Goal: Task Accomplishment & Management: Manage account settings

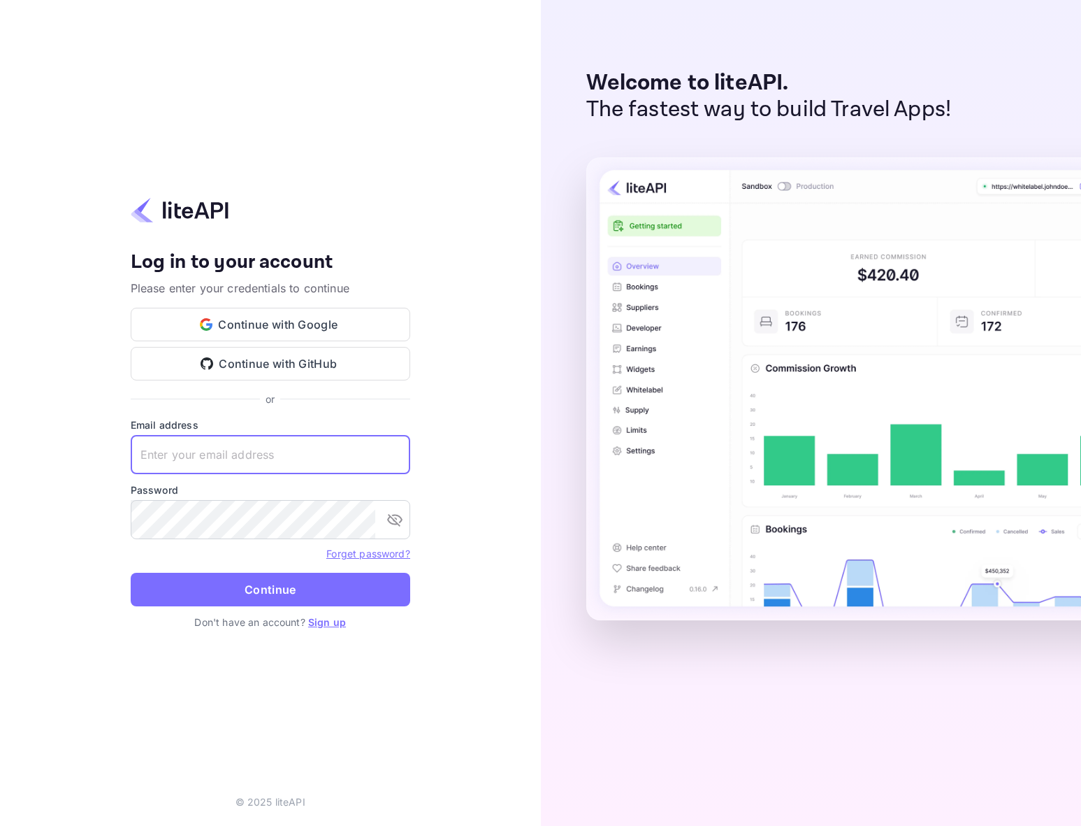
type input "[EMAIL_ADDRESS]"
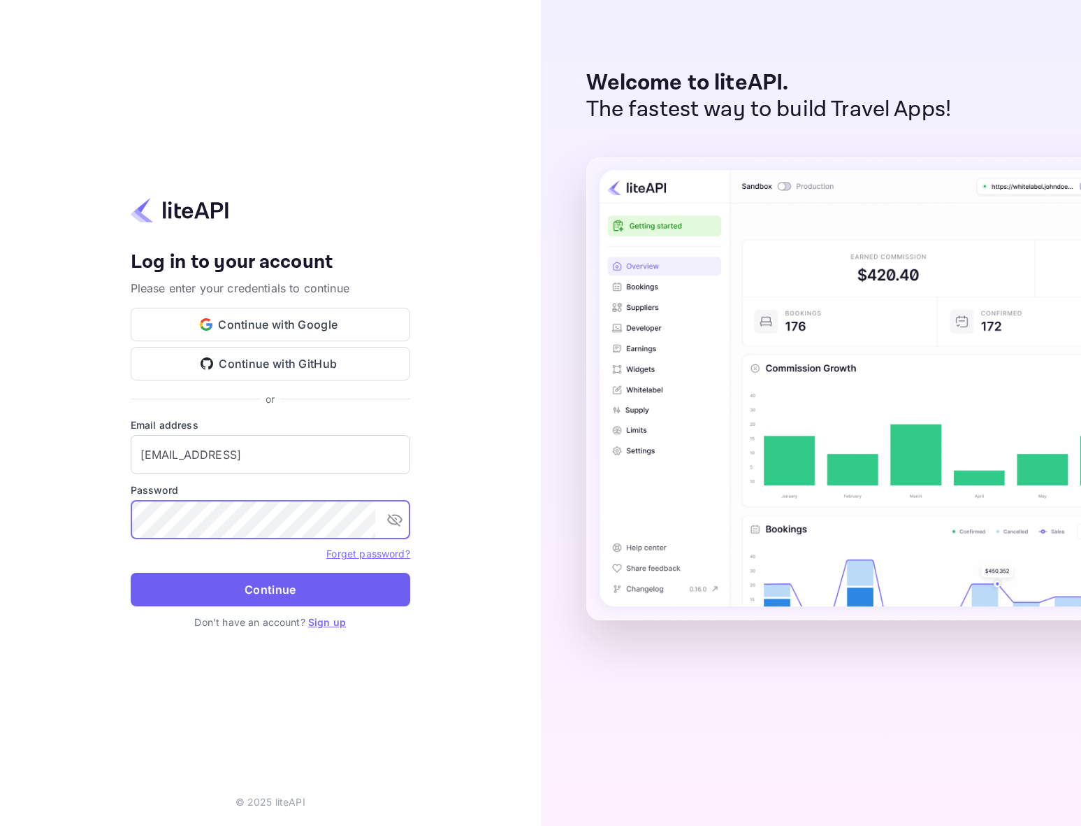
click at [309, 592] on button "Continue" at bounding box center [271, 589] width 280 height 34
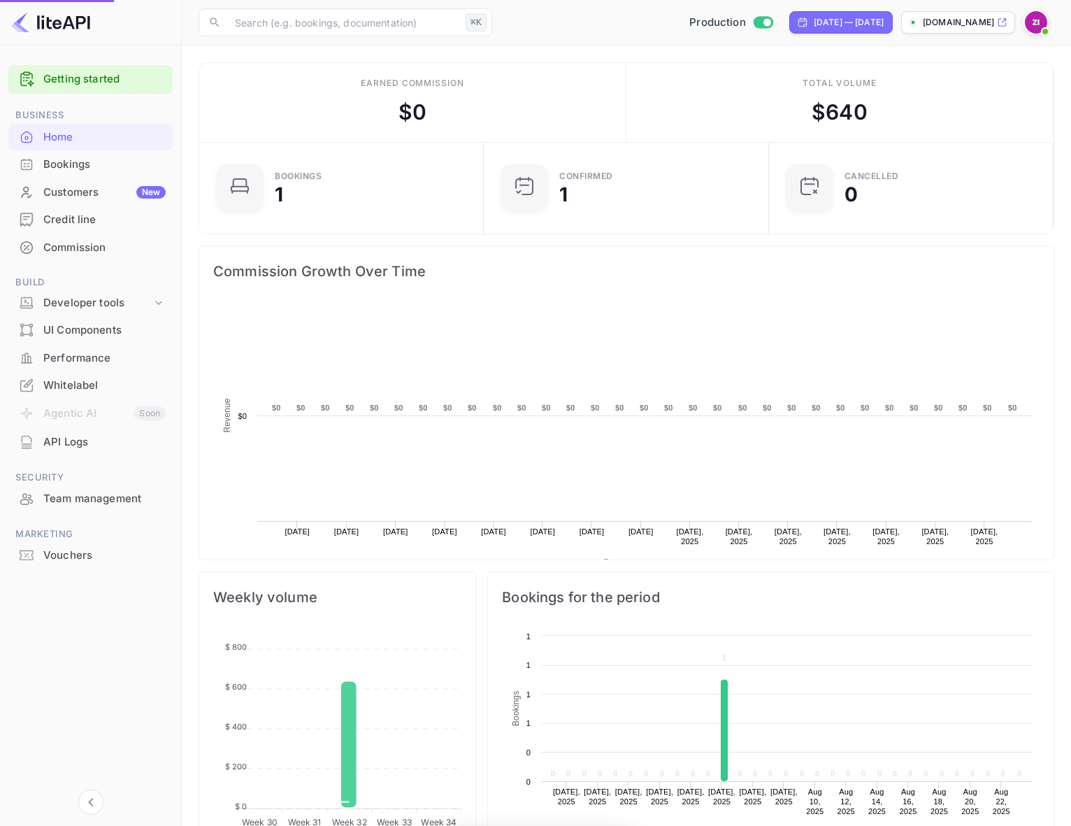
click at [73, 159] on div "Bookings" at bounding box center [104, 165] width 122 height 16
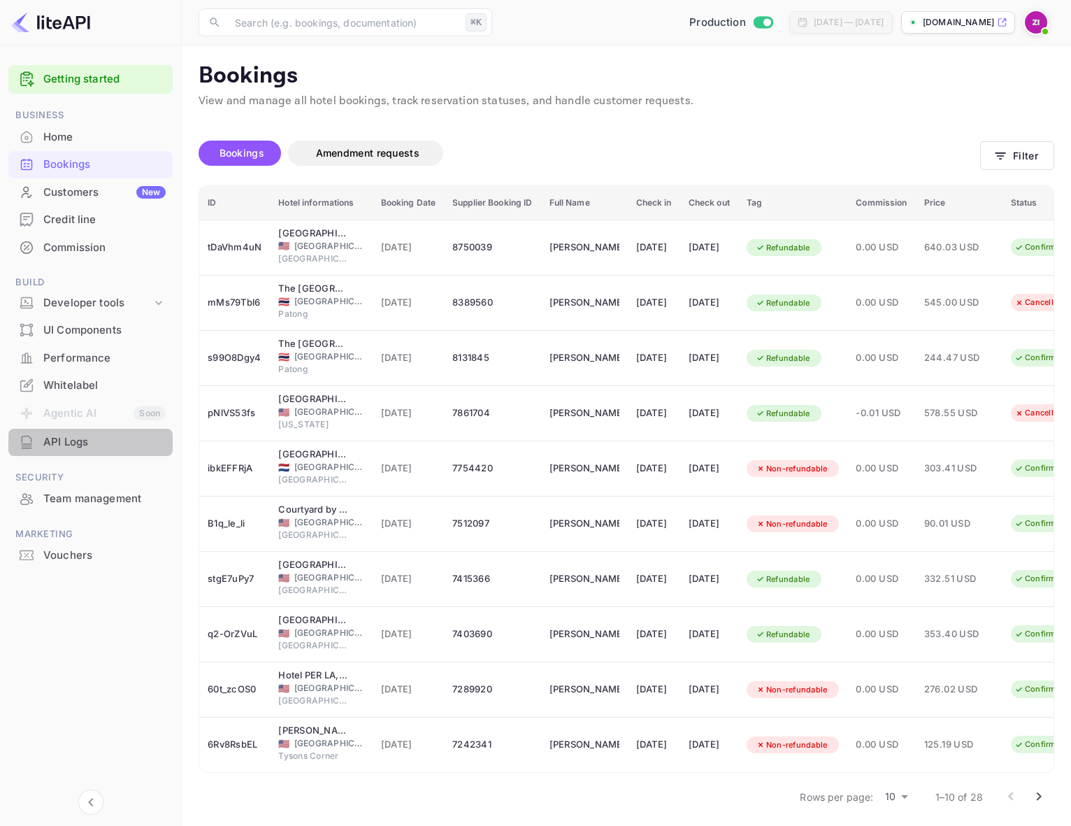
click at [62, 434] on div "API Logs" at bounding box center [104, 442] width 122 height 16
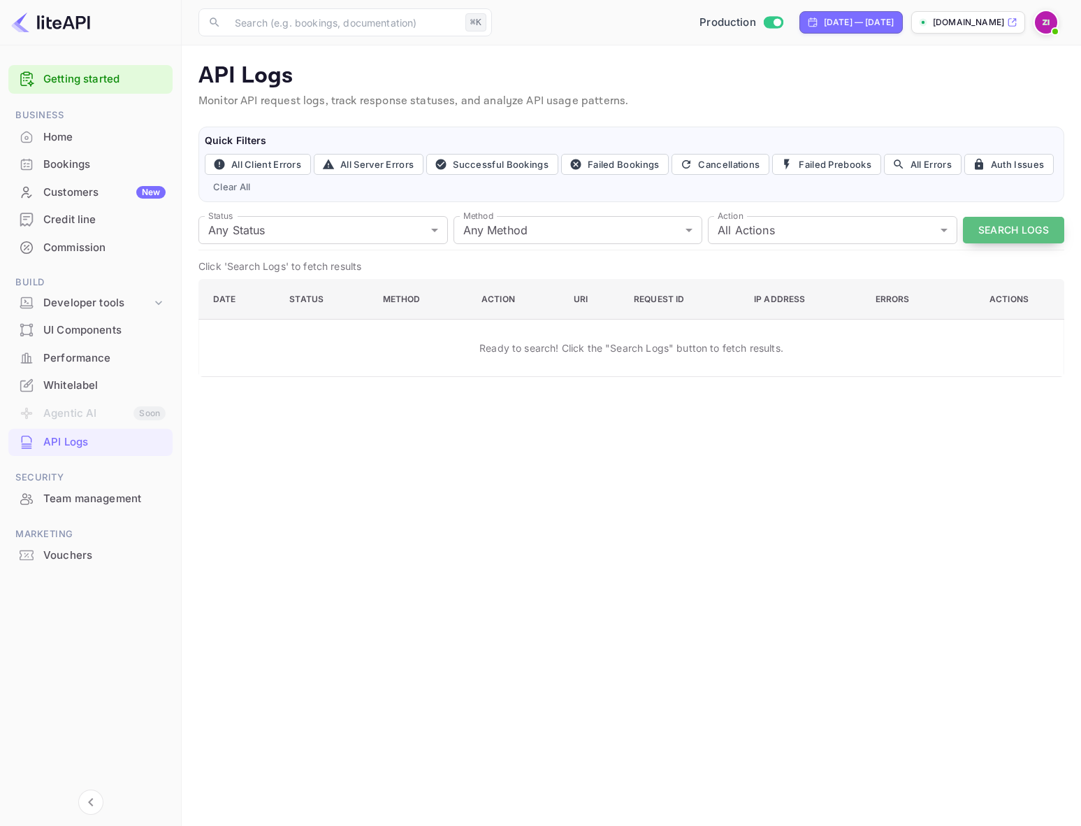
click at [1009, 230] on button "Search Logs" at bounding box center [1013, 230] width 101 height 27
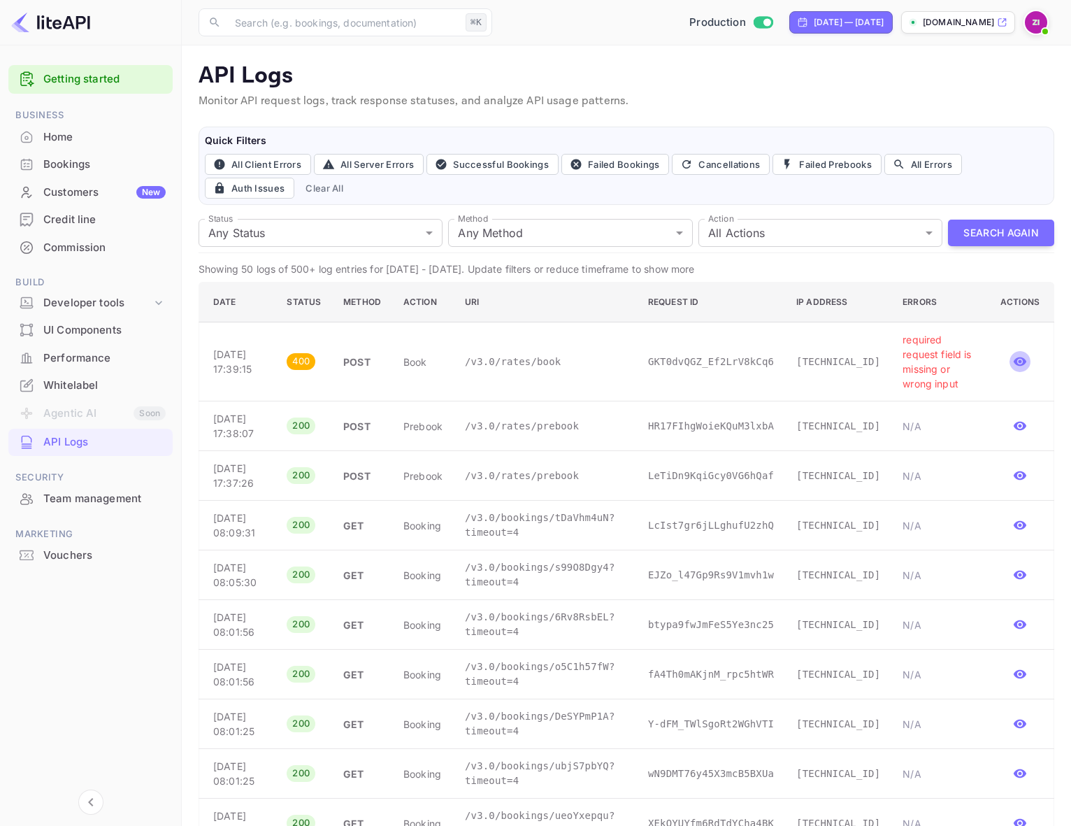
click at [1020, 360] on icon "button" at bounding box center [1020, 361] width 13 height 9
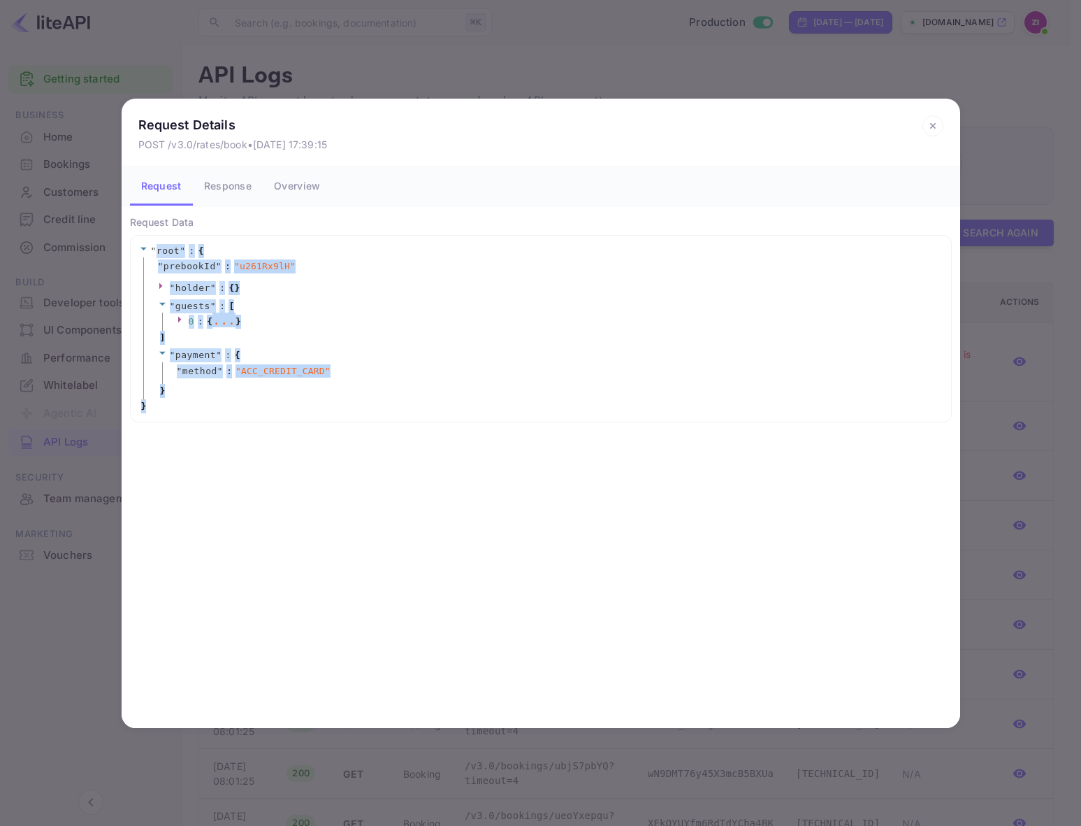
drag, startPoint x: 154, startPoint y: 405, endPoint x: 155, endPoint y: 252, distance: 152.4
click at [155, 252] on div "" root " : { " prebookId " : " u261Rx9lH " " holder " : { } " guests " : [ 0 : …" at bounding box center [541, 328] width 804 height 169
click at [1070, 298] on div "Request Details POST /v3.0/rates/book • [DATE] 17:39:15 Request Response Overvi…" at bounding box center [540, 413] width 1081 height 826
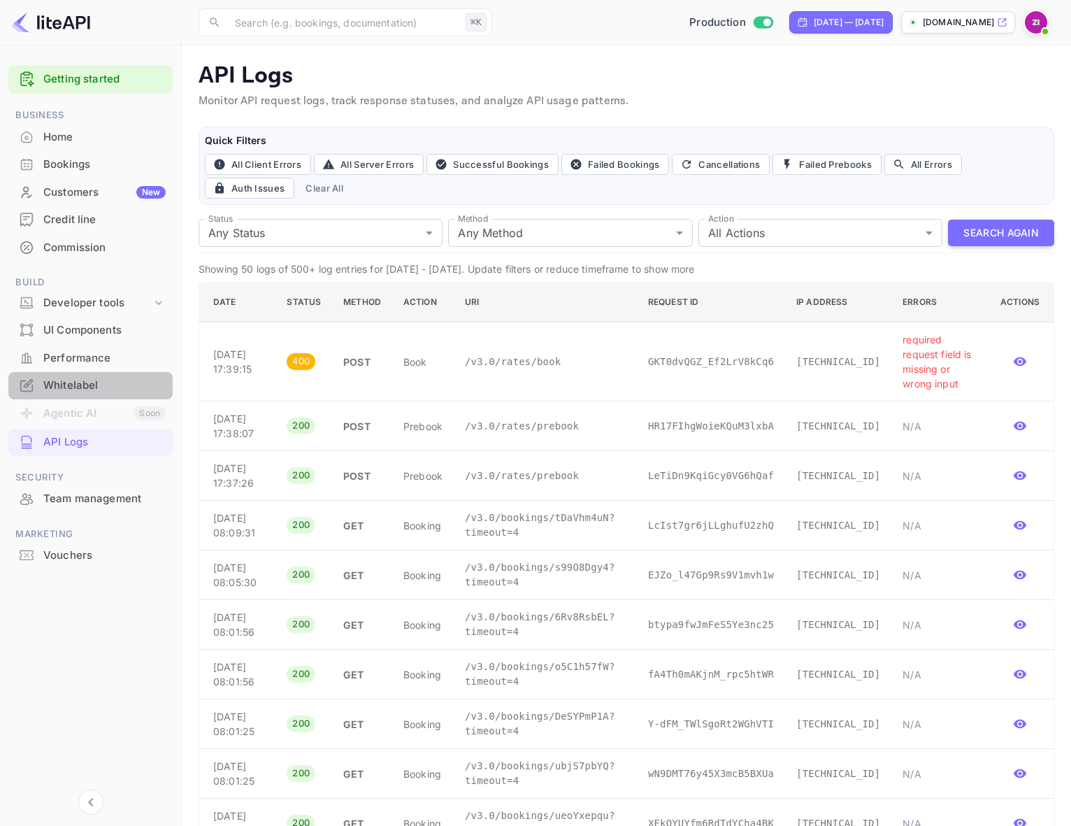
click at [88, 383] on div "Whitelabel" at bounding box center [104, 385] width 122 height 16
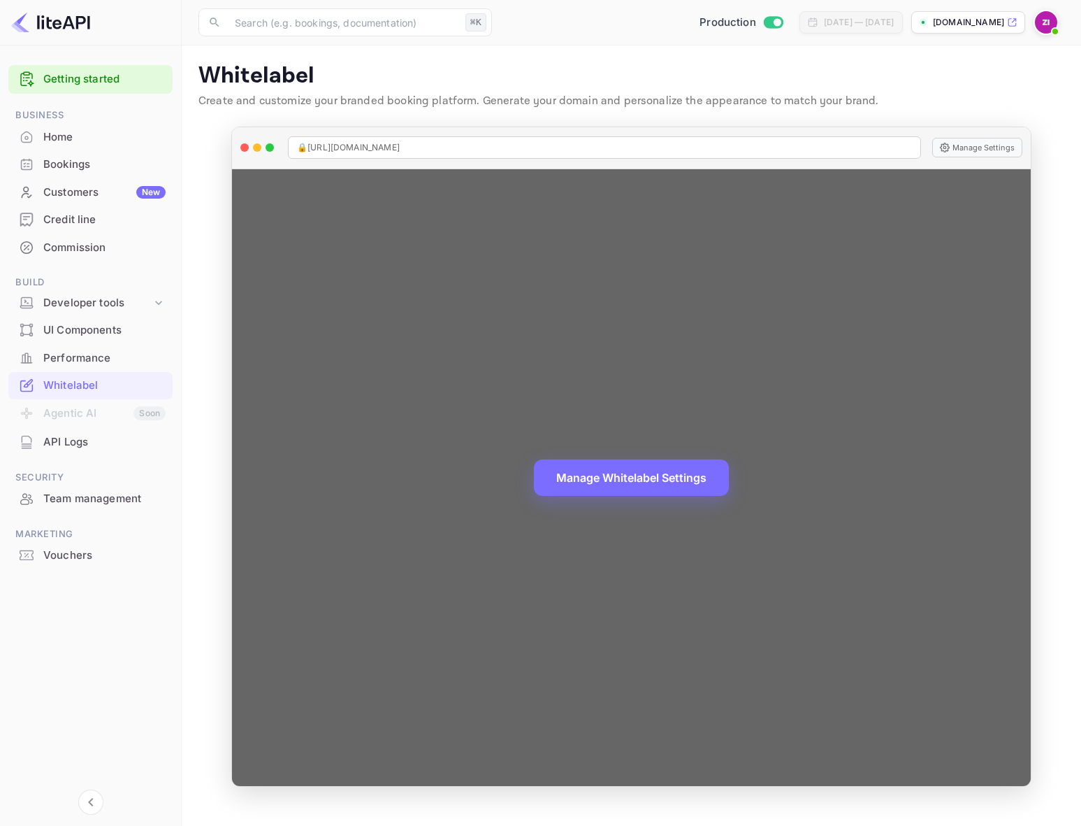
click at [631, 533] on div "Manage Whitelabel Settings" at bounding box center [631, 477] width 799 height 617
click at [621, 532] on div "Manage Whitelabel Settings" at bounding box center [631, 477] width 799 height 617
click at [672, 480] on button "Manage Whitelabel Settings" at bounding box center [631, 476] width 195 height 36
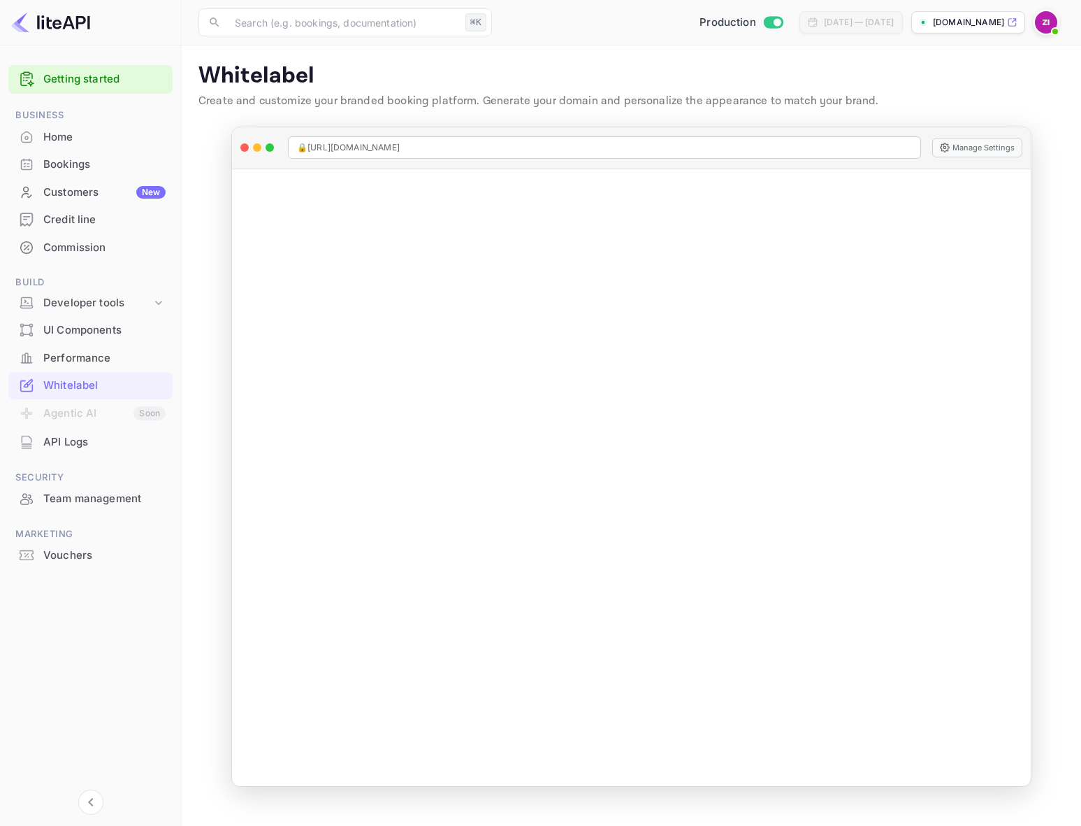
click at [967, 23] on p "[DOMAIN_NAME]" at bounding box center [968, 22] width 71 height 13
